Goal: Task Accomplishment & Management: Use online tool/utility

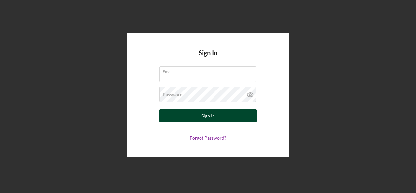
type input "[EMAIL_ADDRESS][DOMAIN_NAME]"
click at [190, 113] on button "Sign In" at bounding box center [208, 115] width 98 height 13
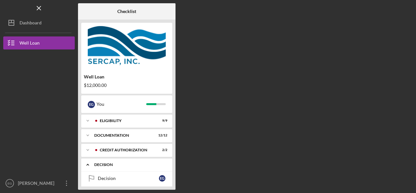
click at [133, 170] on div "Icon/Expander Decision 0 / 1" at bounding box center [126, 164] width 91 height 13
click at [133, 165] on div "Decision" at bounding box center [129, 165] width 70 height 4
click at [100, 164] on div "Decision" at bounding box center [129, 165] width 70 height 4
click at [102, 168] on div "Icon/Expander Decision 0 / 1" at bounding box center [126, 164] width 91 height 13
click at [104, 182] on link "Decision Decision E G" at bounding box center [127, 178] width 85 height 13
